Goal: Browse casually: Explore the website without a specific task or goal

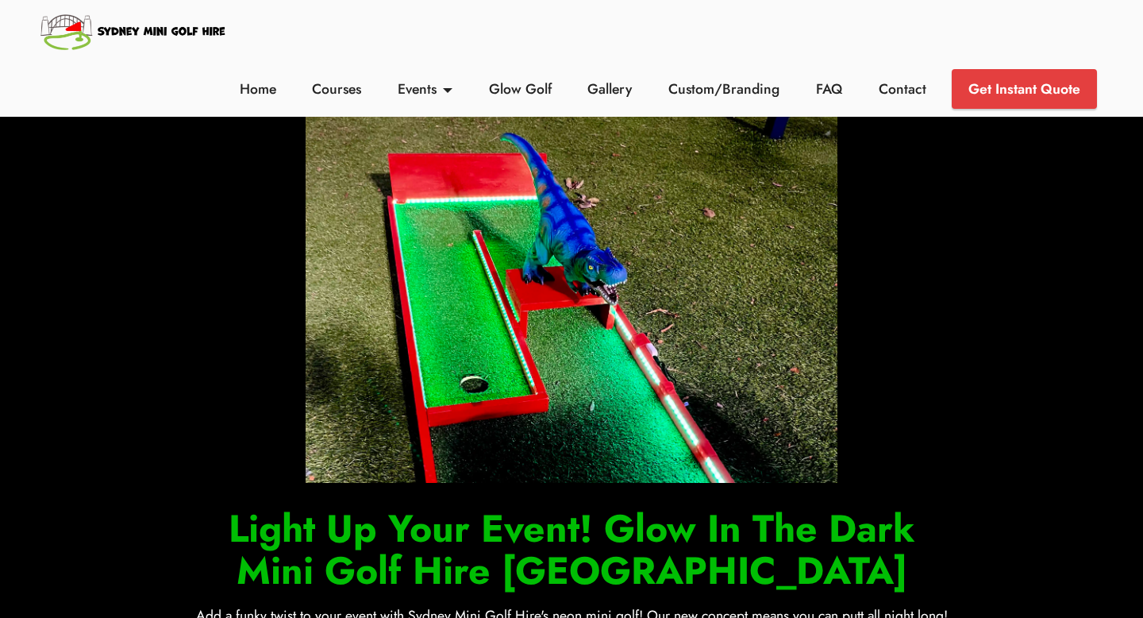
click at [175, 33] on img at bounding box center [133, 31] width 191 height 46
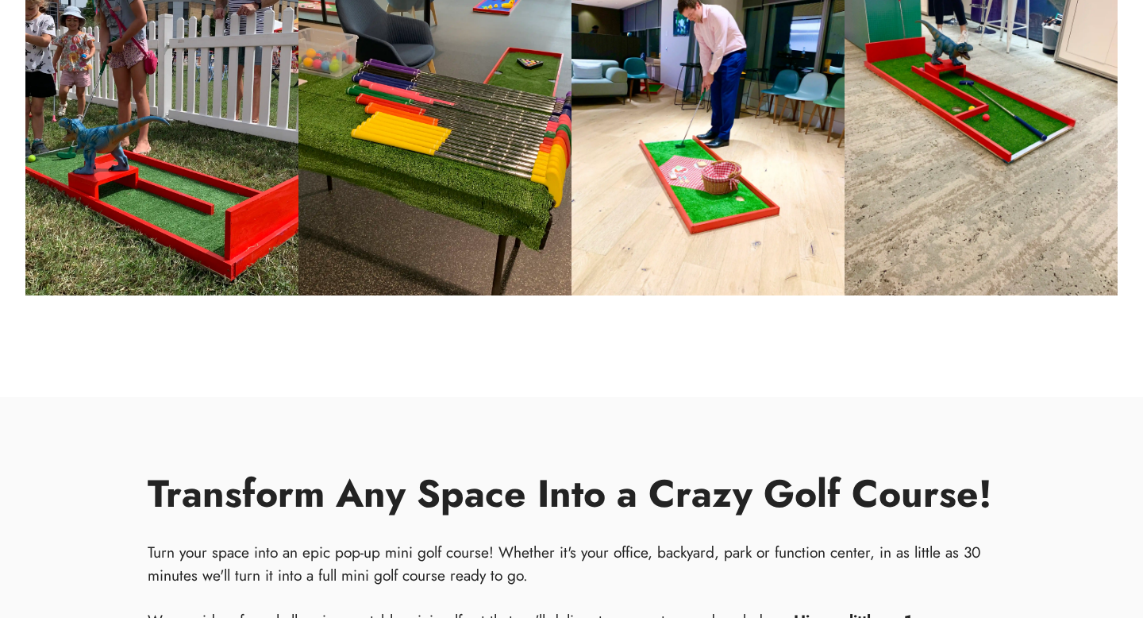
scroll to position [747, 0]
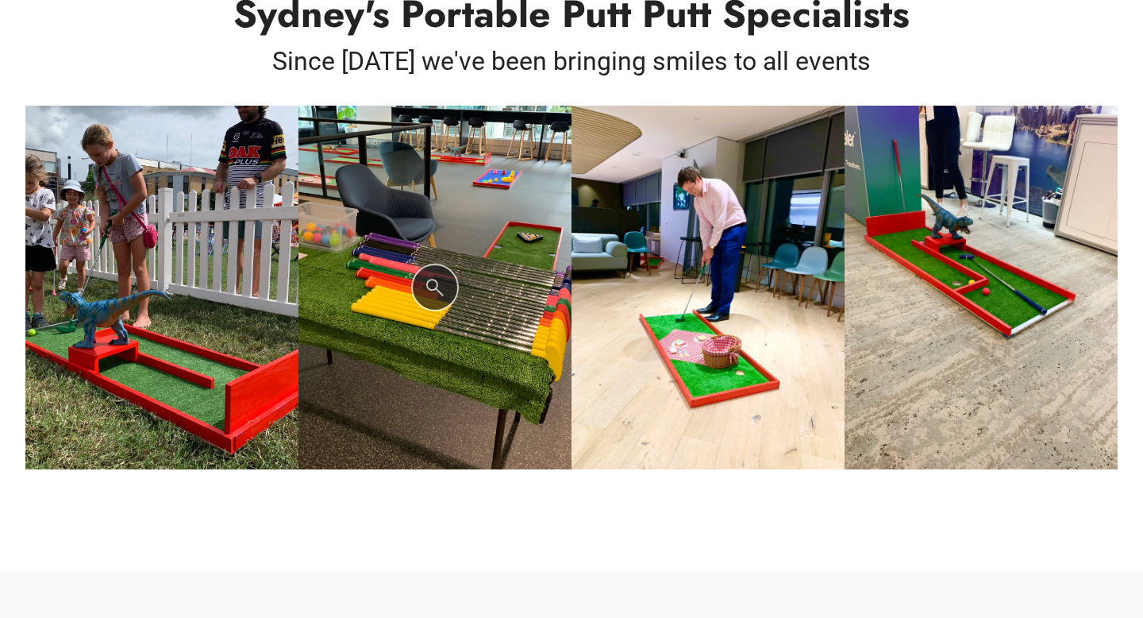
click at [466, 190] on img at bounding box center [434, 288] width 273 height 364
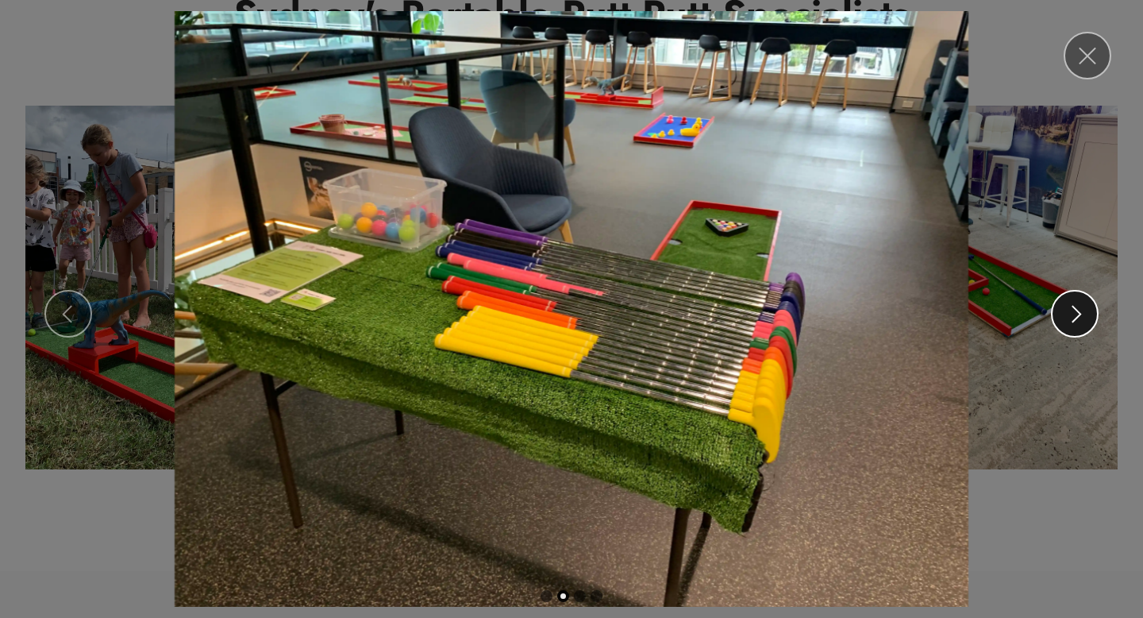
click at [1077, 317] on span at bounding box center [1076, 313] width 17 height 17
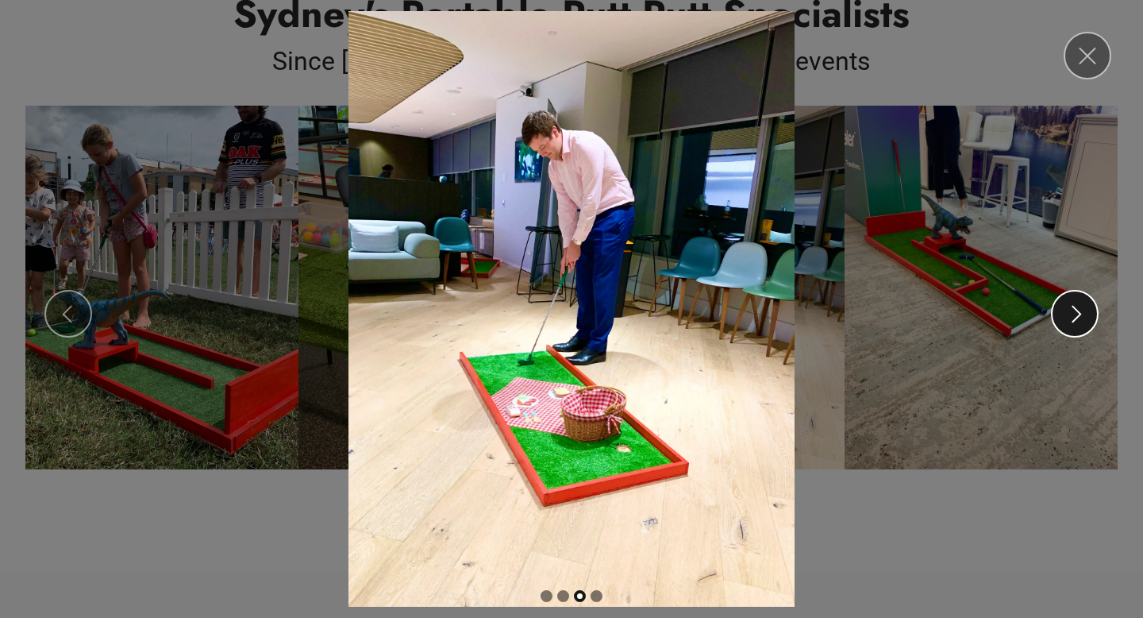
click at [1078, 317] on span at bounding box center [1076, 313] width 17 height 17
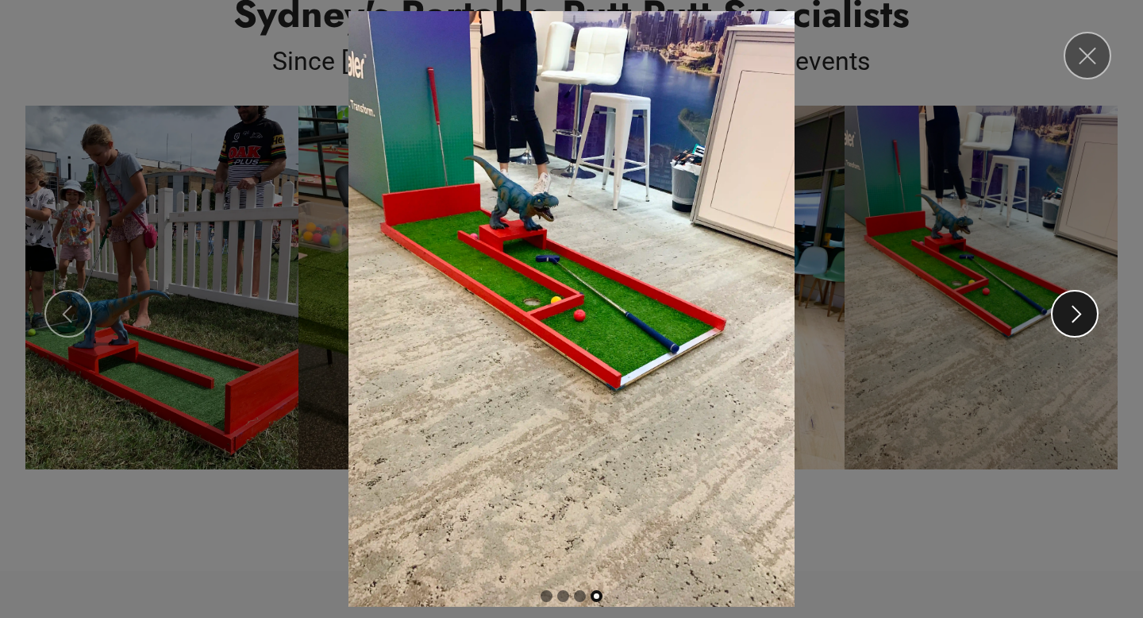
click at [1078, 317] on span at bounding box center [1076, 313] width 17 height 17
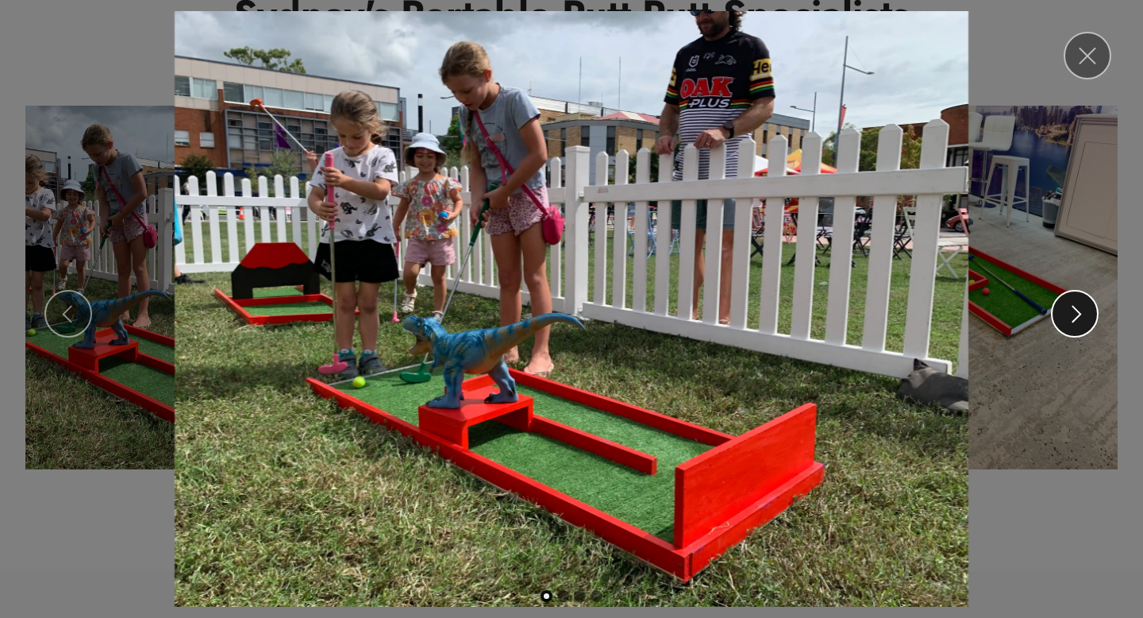
click at [1078, 317] on span at bounding box center [1076, 313] width 17 height 17
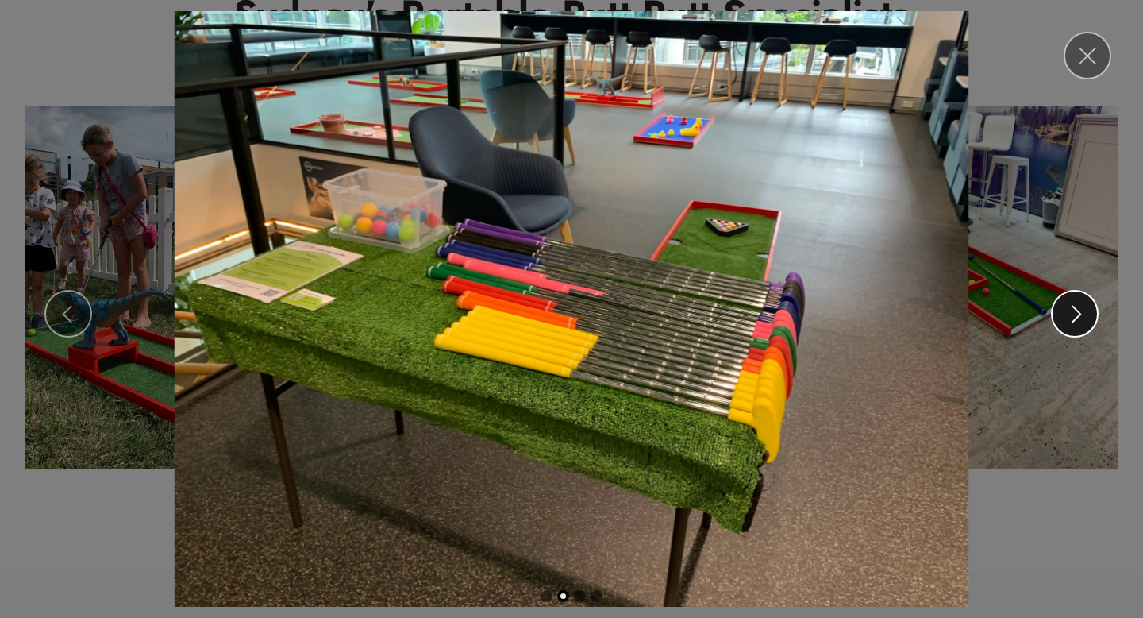
click at [1077, 317] on span at bounding box center [1076, 313] width 17 height 17
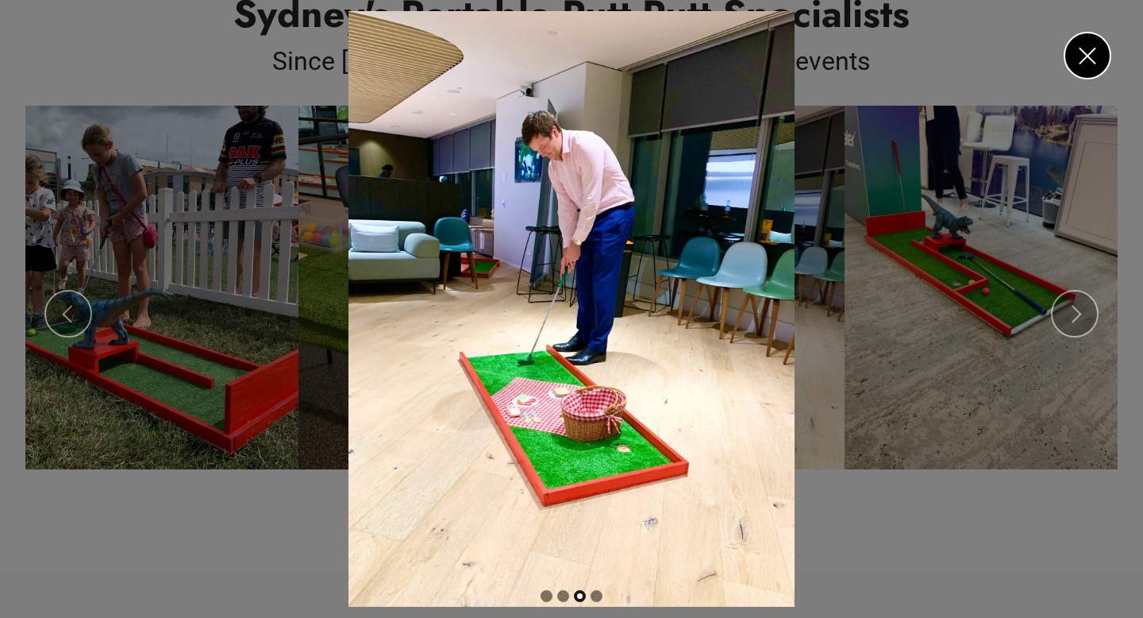
click at [1095, 58] on link "Close" at bounding box center [1088, 56] width 48 height 48
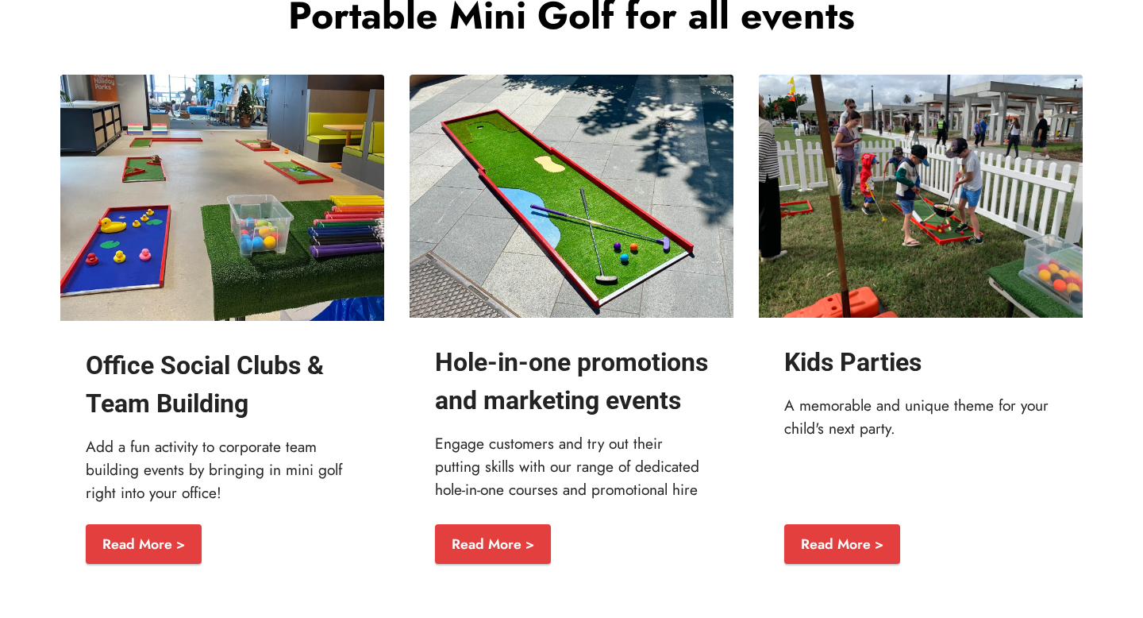
scroll to position [1801, 0]
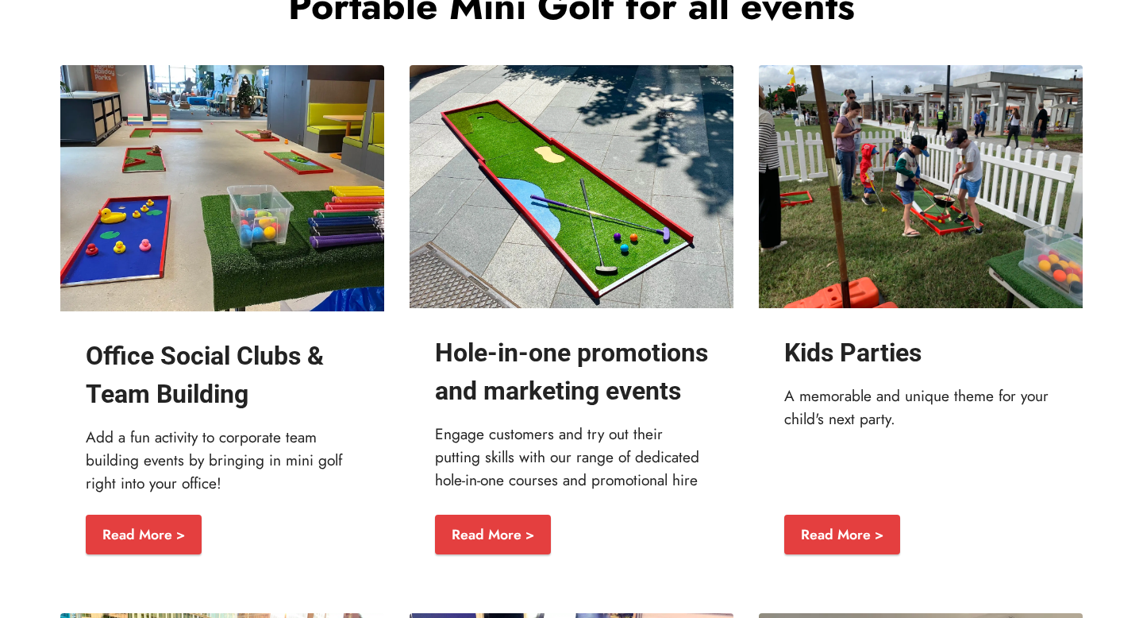
click at [155, 126] on img at bounding box center [222, 188] width 324 height 246
click at [161, 121] on img at bounding box center [222, 188] width 324 height 246
